Goal: Information Seeking & Learning: Learn about a topic

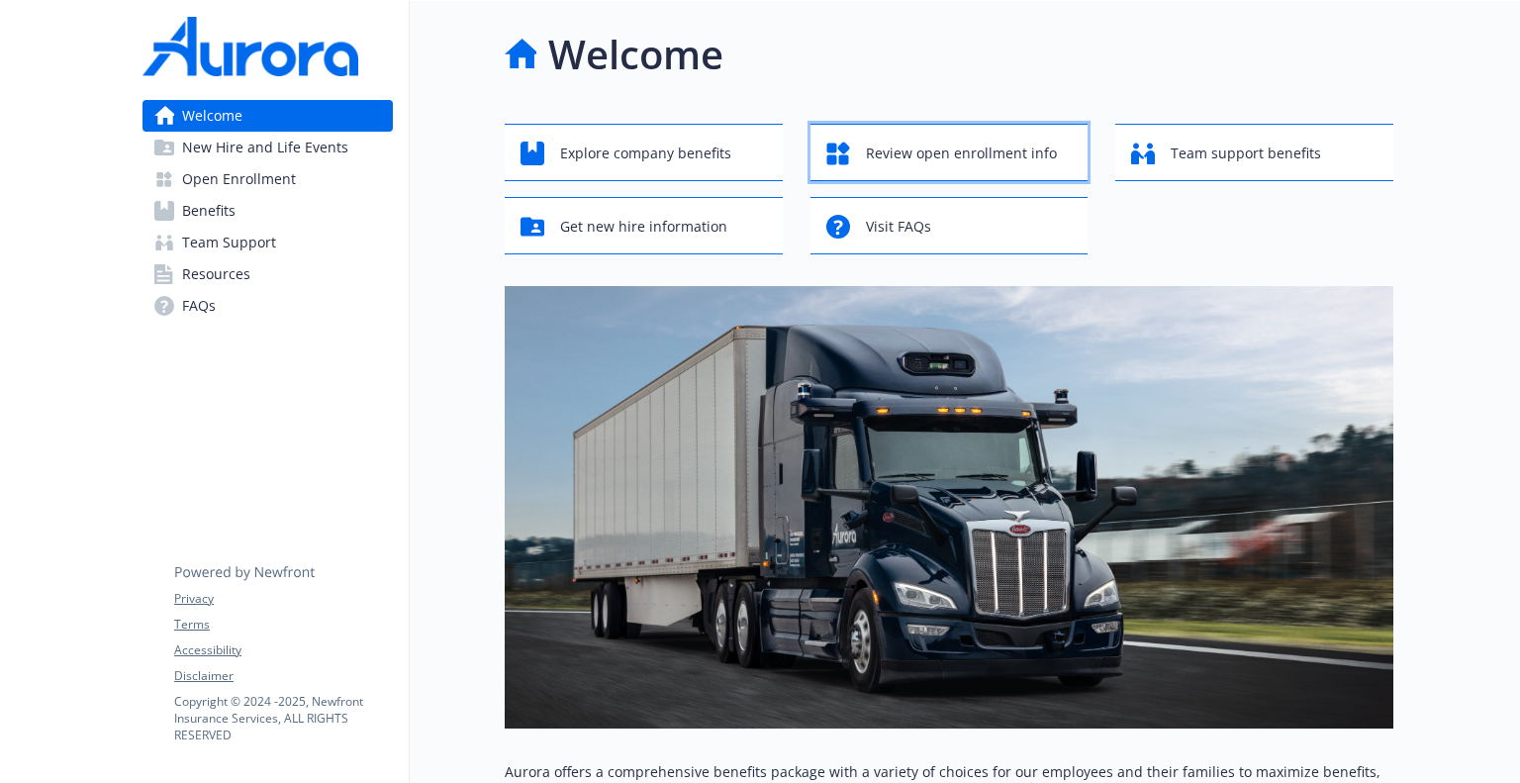
click at [1017, 162] on span "Review open enrollment info" at bounding box center [961, 154] width 191 height 38
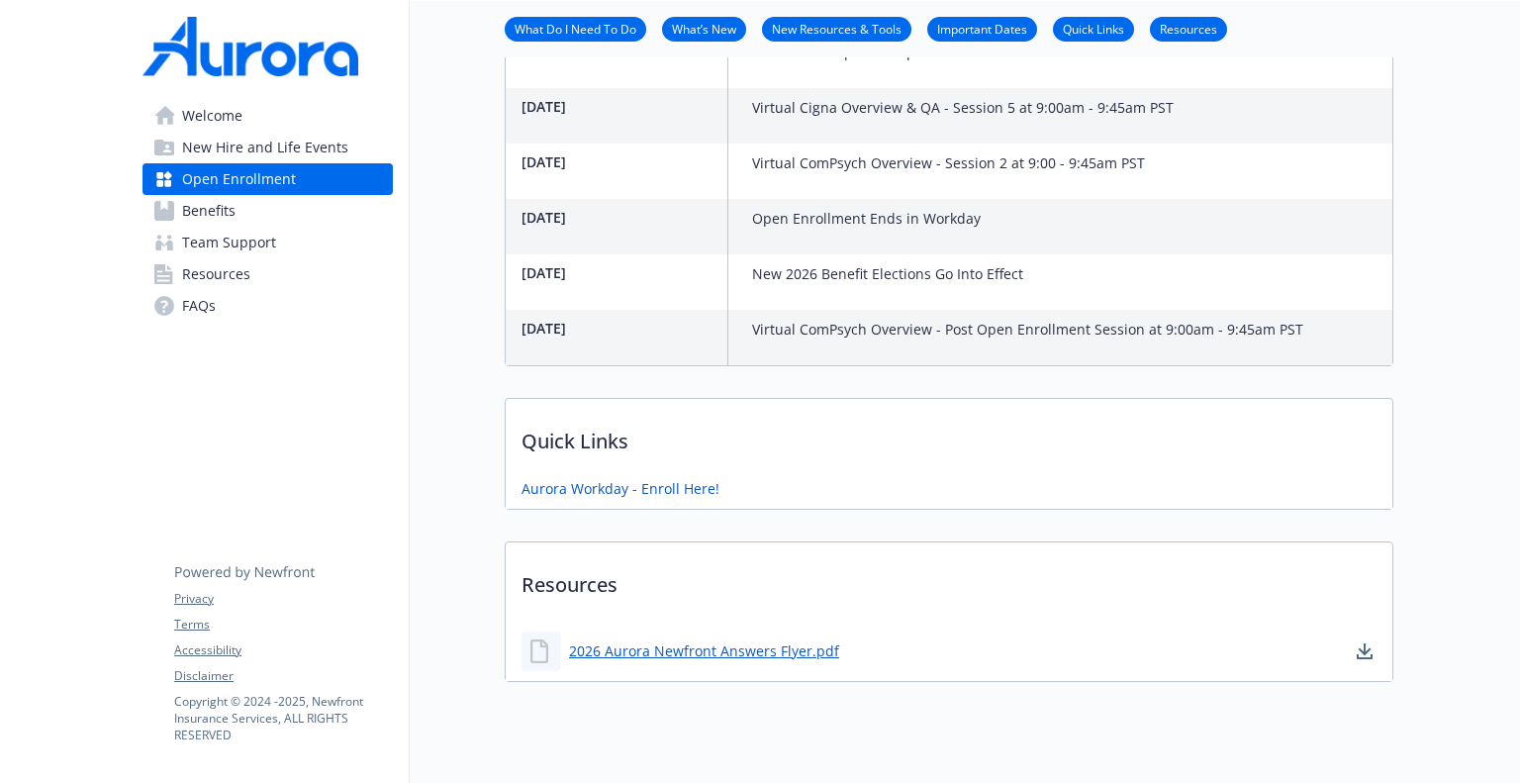
scroll to position [1583, 0]
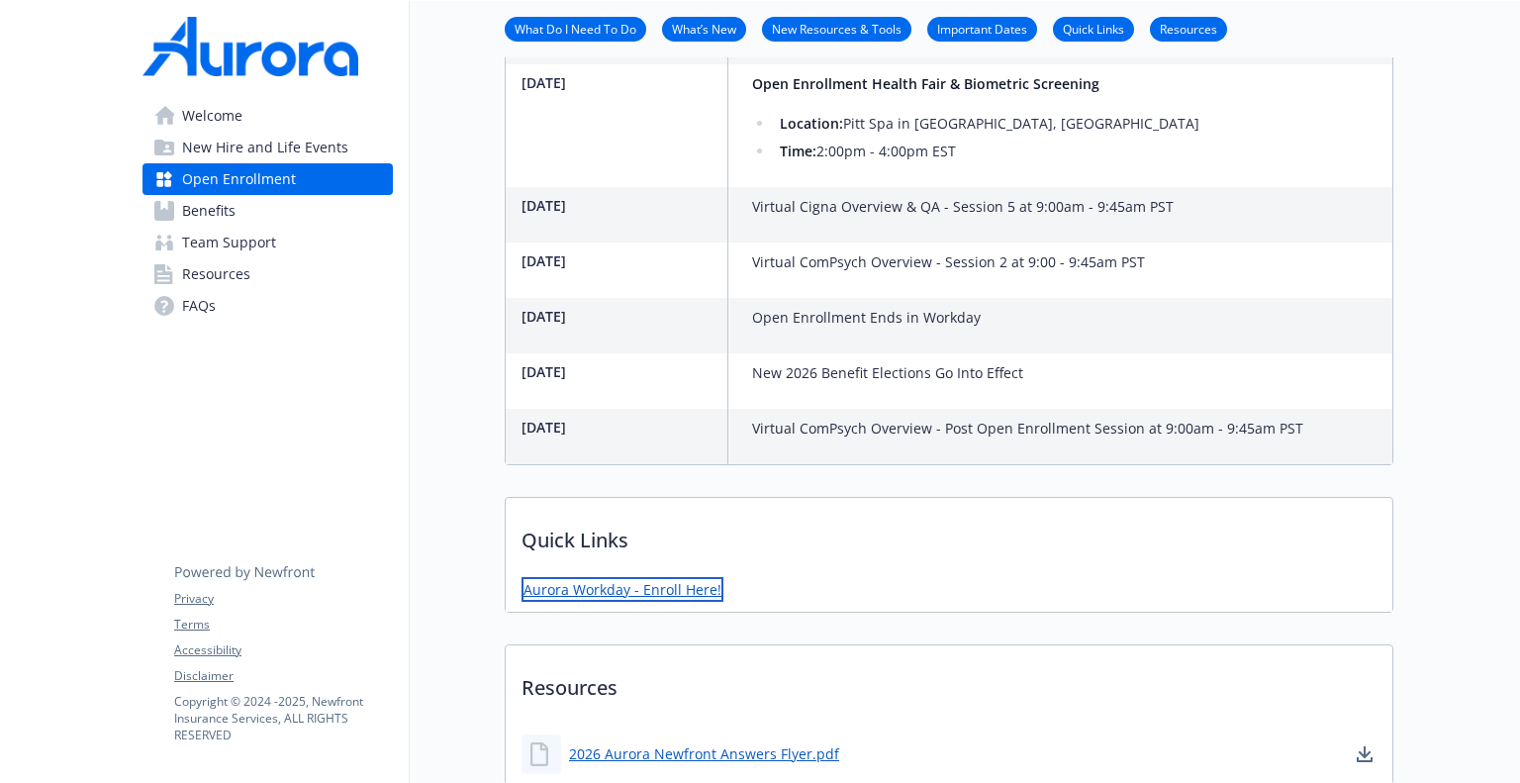
click at [689, 577] on link "Aurora Workday - Enroll Here!" at bounding box center [622, 589] width 202 height 25
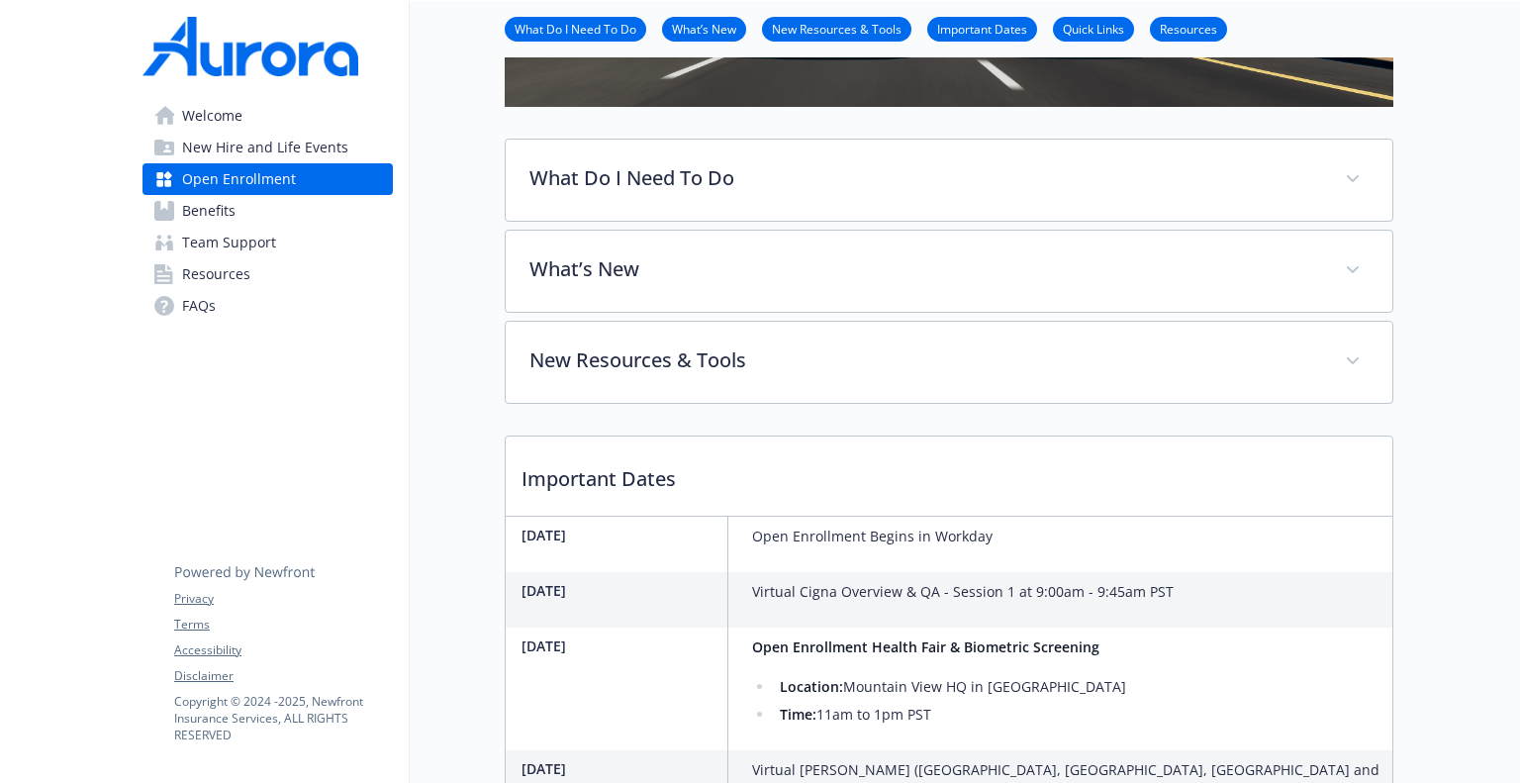
scroll to position [198, 0]
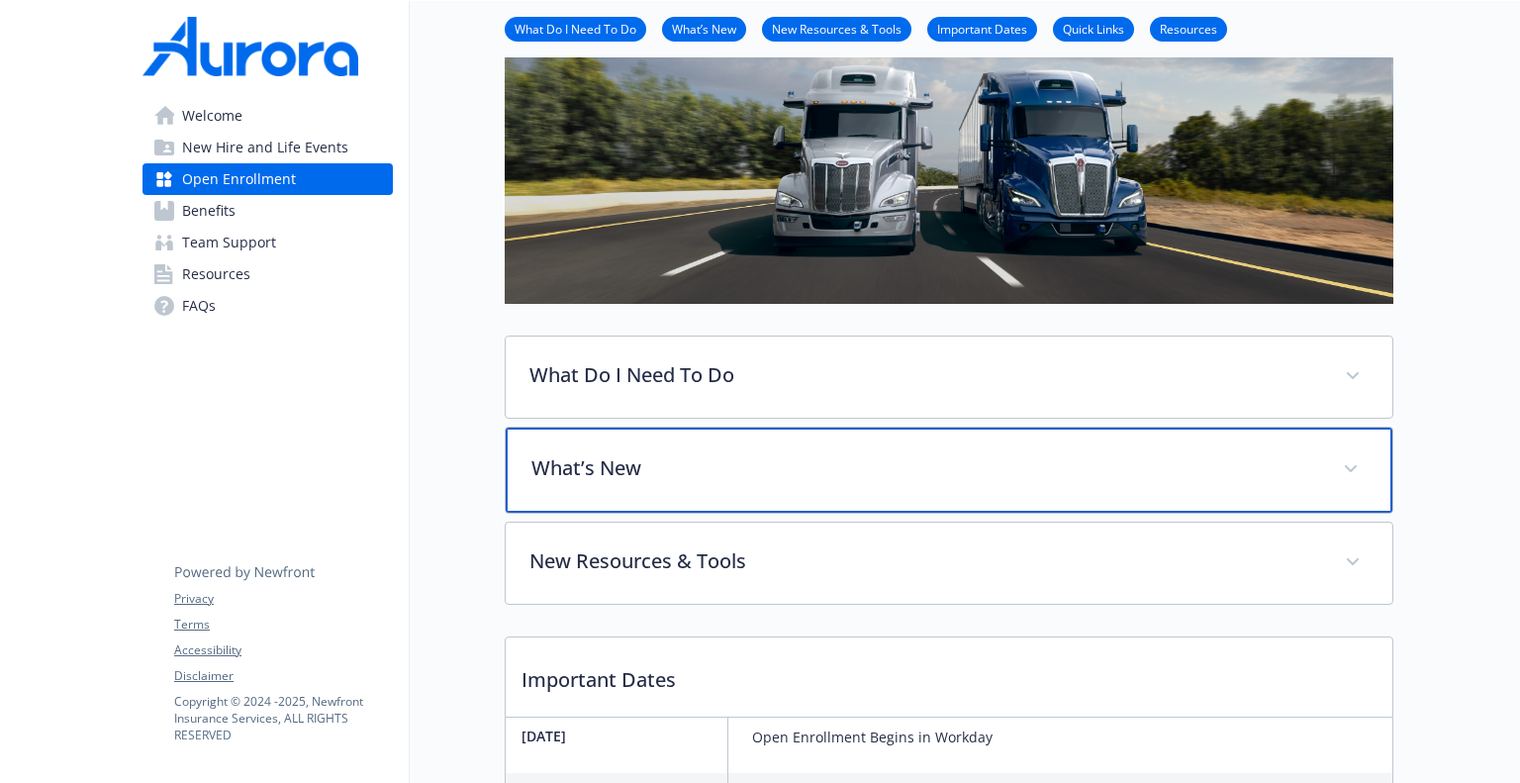
click at [612, 473] on p "What’s New" at bounding box center [925, 468] width 788 height 30
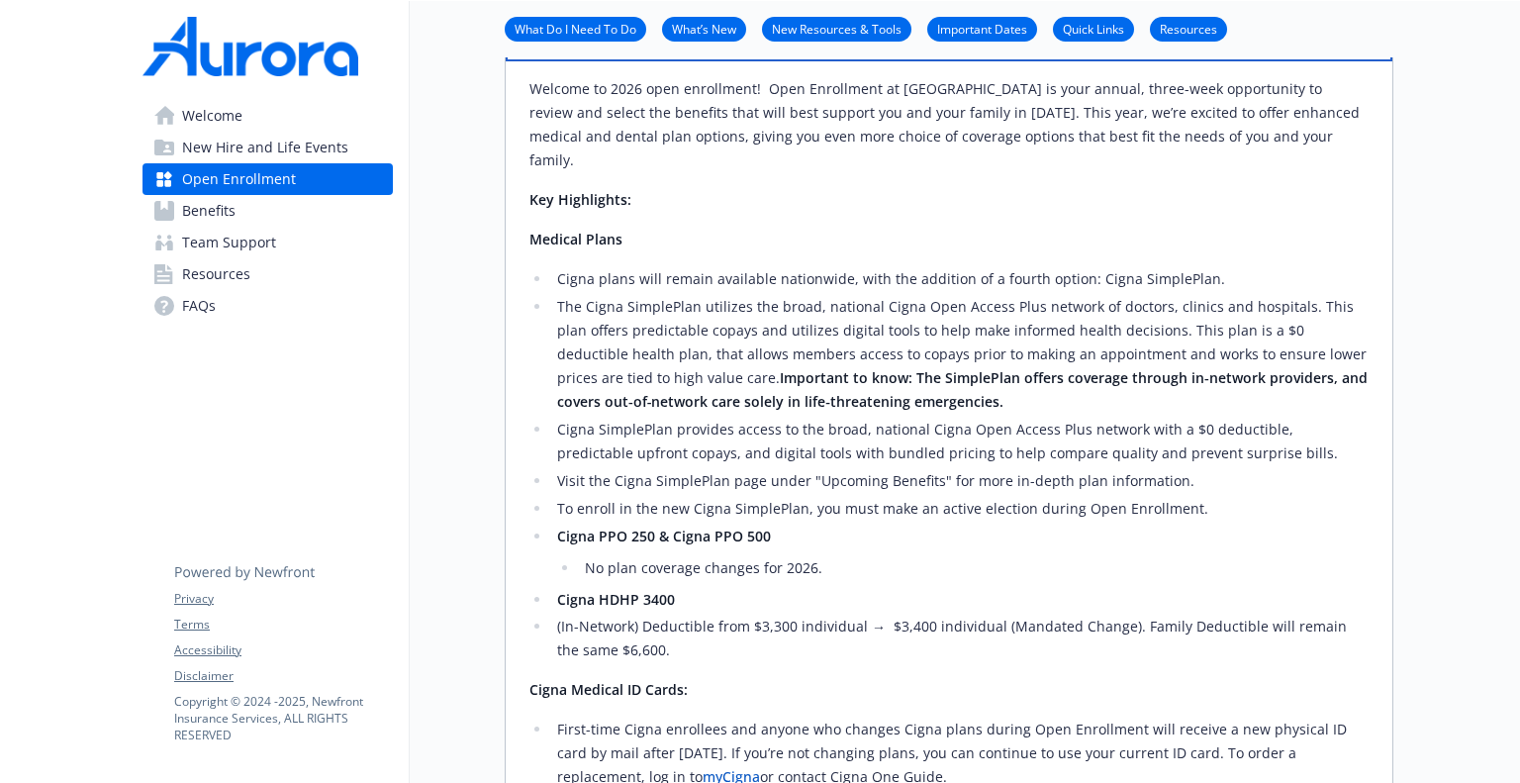
scroll to position [693, 0]
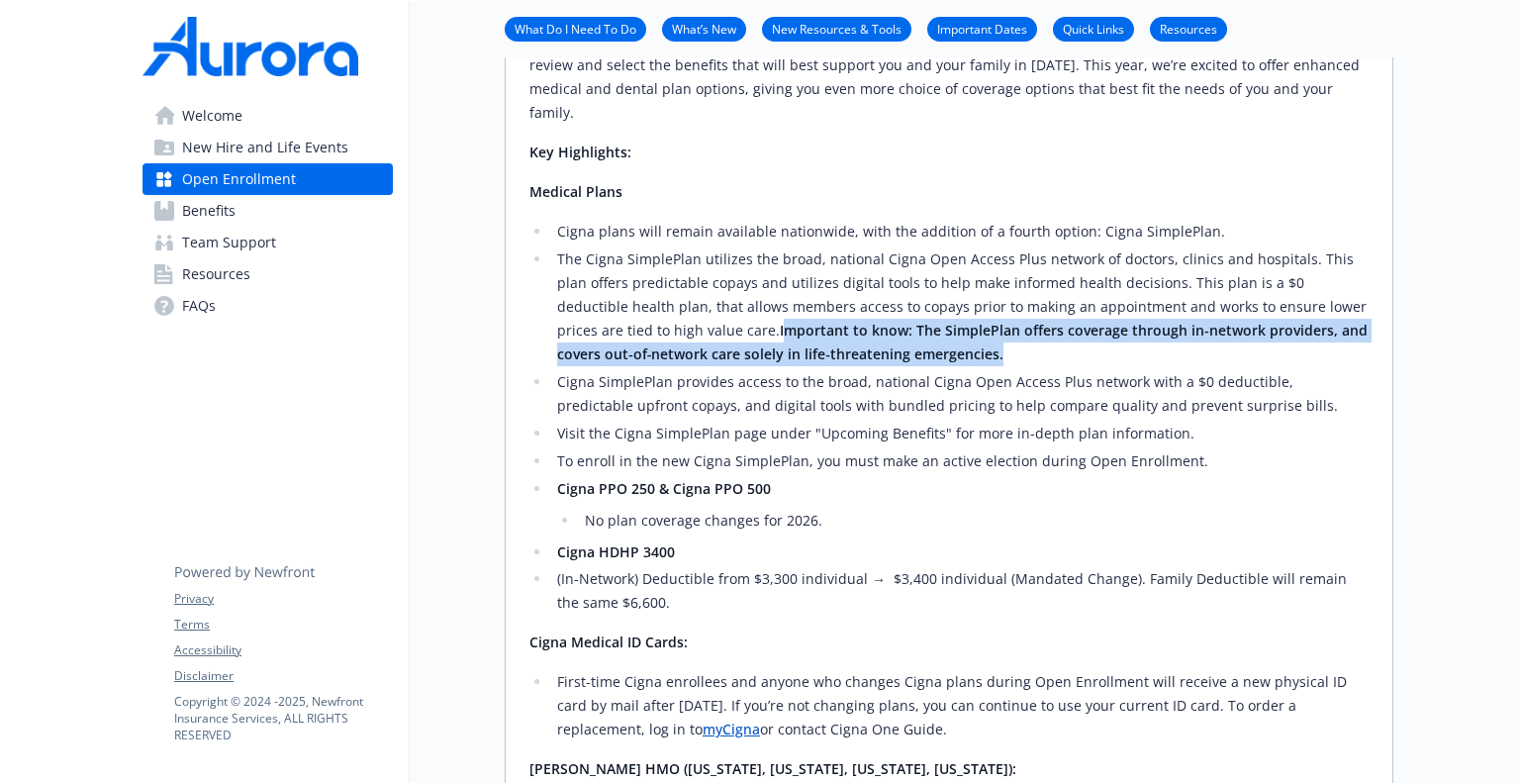
drag, startPoint x: 644, startPoint y: 310, endPoint x: 903, endPoint y: 340, distance: 261.0
click at [903, 340] on li "The Cigna SimplePlan utilizes the broad, national Cigna Open Access Plus networ…" at bounding box center [959, 306] width 817 height 119
drag, startPoint x: 629, startPoint y: 308, endPoint x: 865, endPoint y: 334, distance: 237.0
click at [865, 334] on li "The Cigna SimplePlan utilizes the broad, national Cigna Open Access Plus networ…" at bounding box center [959, 306] width 817 height 119
copy li "Important to know: The SimplePlan offers coverage through in‑network providers,…"
